Goal: Task Accomplishment & Management: Manage account settings

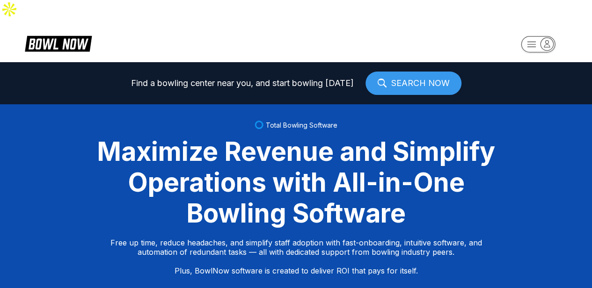
click at [331, 188] on div "Maximize Revenue and Simplify Operations with All-in-One Bowling Software" at bounding box center [296, 182] width 421 height 93
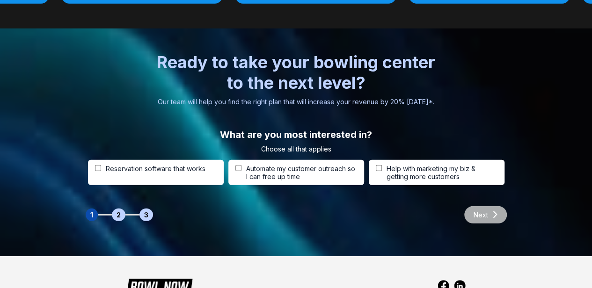
scroll to position [3083, 0]
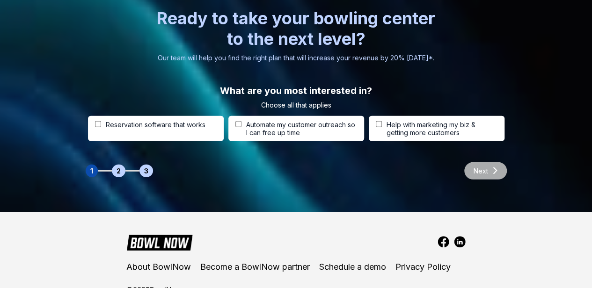
click at [461, 236] on img at bounding box center [460, 242] width 12 height 12
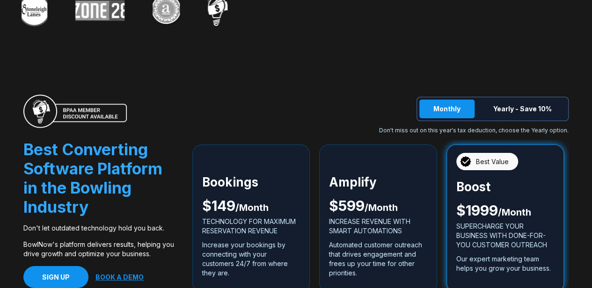
scroll to position [1726, 0]
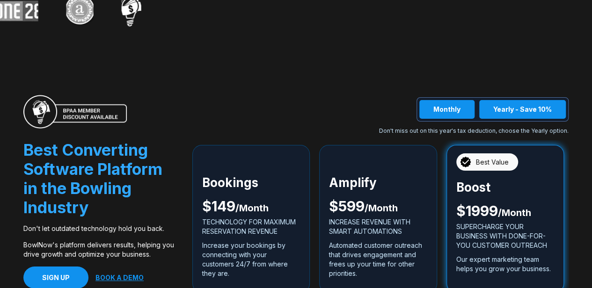
click at [529, 100] on button "Yearly - Save 10%" at bounding box center [522, 109] width 87 height 19
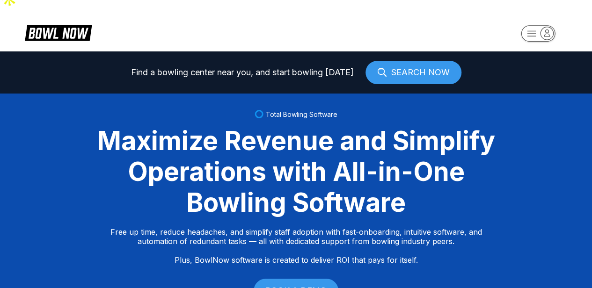
scroll to position [0, 4]
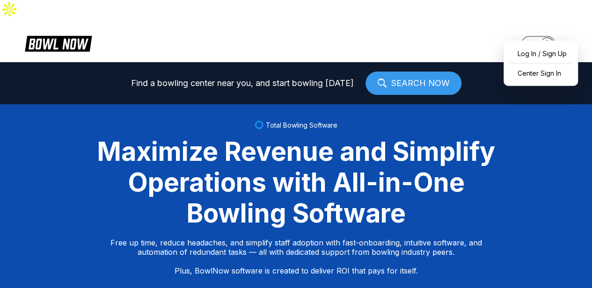
click at [535, 36] on rect "button" at bounding box center [537, 44] width 34 height 16
click at [556, 47] on div "Log In / Sign Up" at bounding box center [540, 53] width 65 height 16
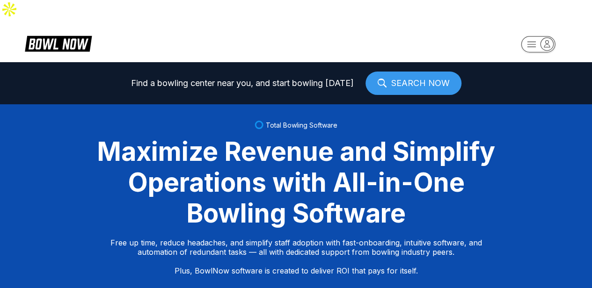
select select "**"
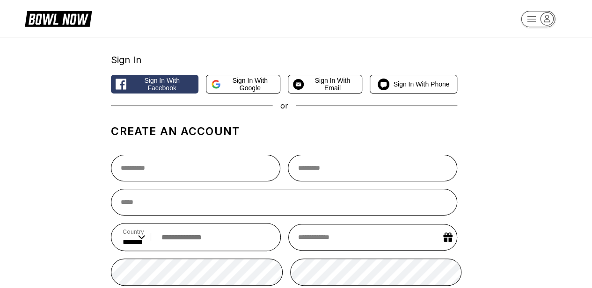
scroll to position [28, 0]
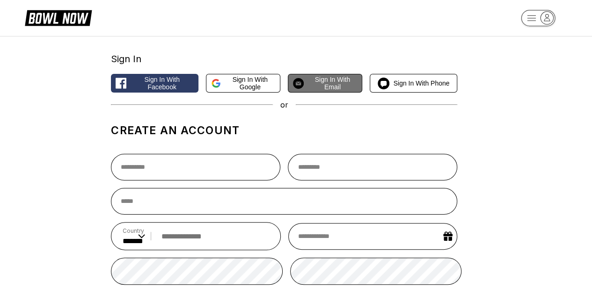
click at [325, 74] on button "Sign in with Email" at bounding box center [325, 83] width 74 height 19
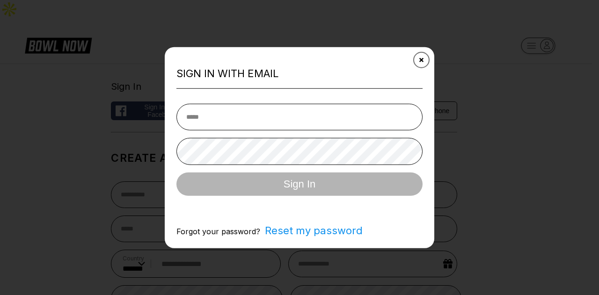
click at [418, 66] on button "Close" at bounding box center [421, 59] width 23 height 23
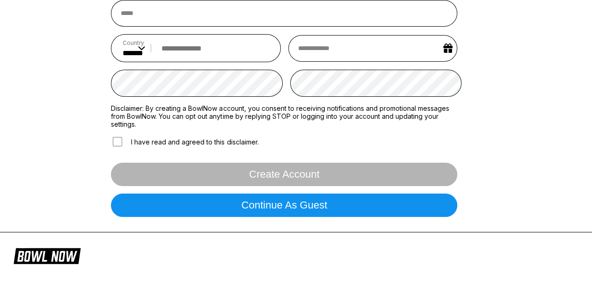
scroll to position [218, 0]
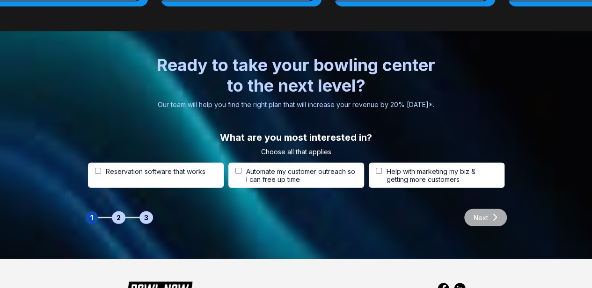
scroll to position [3083, 0]
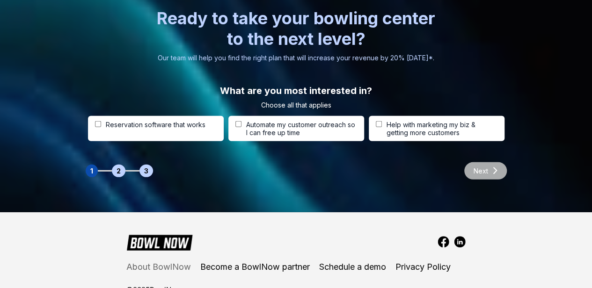
click at [183, 262] on link "About BowlNow" at bounding box center [158, 266] width 65 height 9
